Goal: Register for event/course

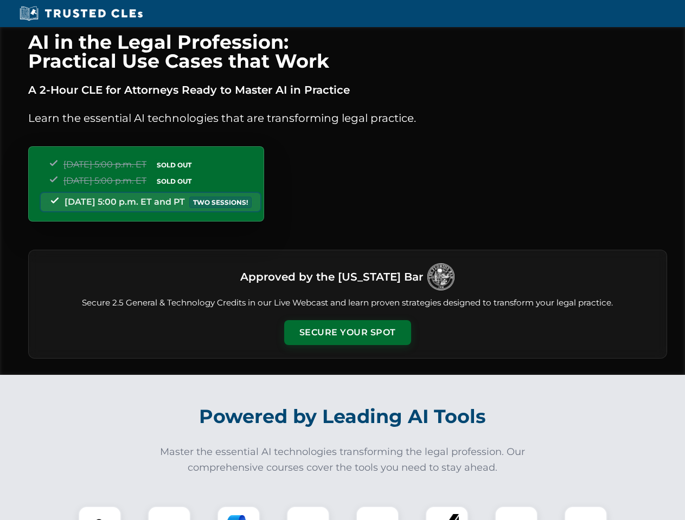
click at [347, 333] on button "Secure Your Spot" at bounding box center [347, 332] width 127 height 25
click at [100, 513] on img at bounding box center [99, 527] width 31 height 31
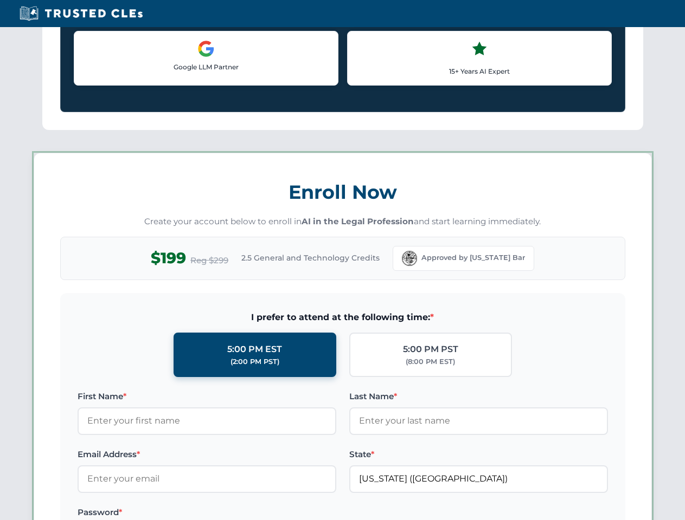
click at [169, 513] on label "Password *" at bounding box center [207, 512] width 259 height 13
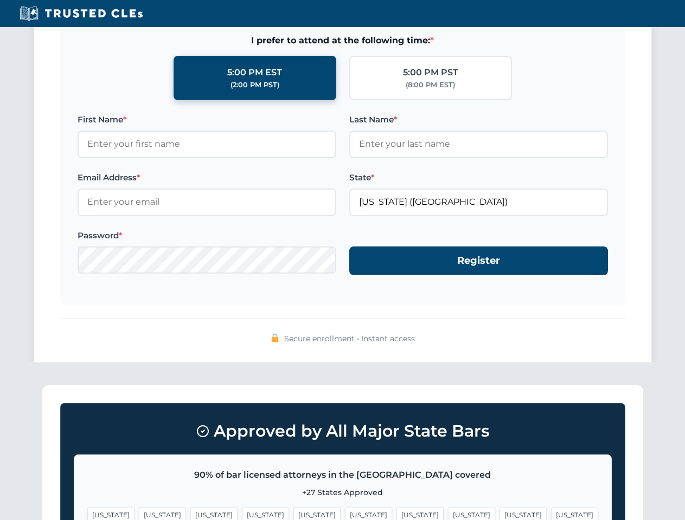
click at [345, 513] on span "[US_STATE]" at bounding box center [368, 515] width 47 height 16
click at [396, 513] on span "[US_STATE]" at bounding box center [419, 515] width 47 height 16
click at [499, 513] on span "[US_STATE]" at bounding box center [522, 515] width 47 height 16
